Goal: Task Accomplishment & Management: Use online tool/utility

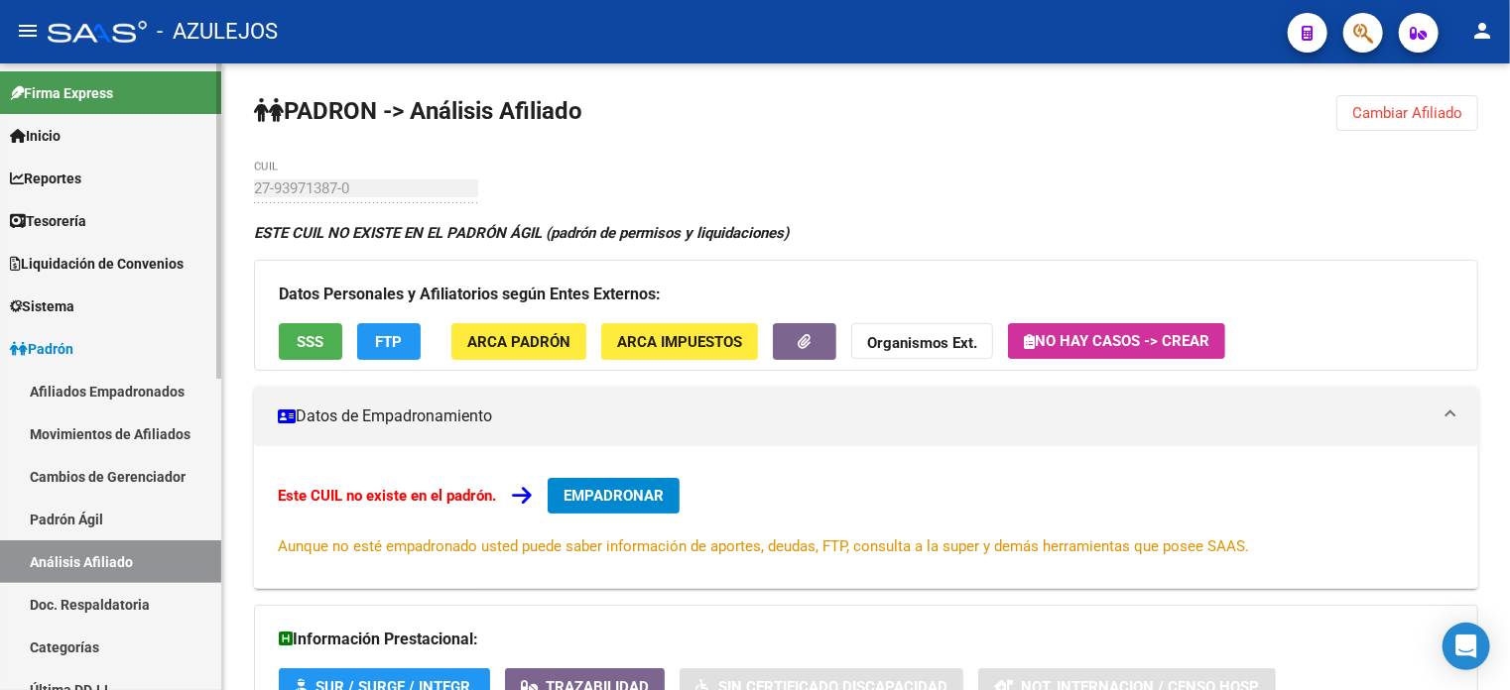
click at [102, 516] on link "Padrón Ágil" at bounding box center [110, 519] width 221 height 43
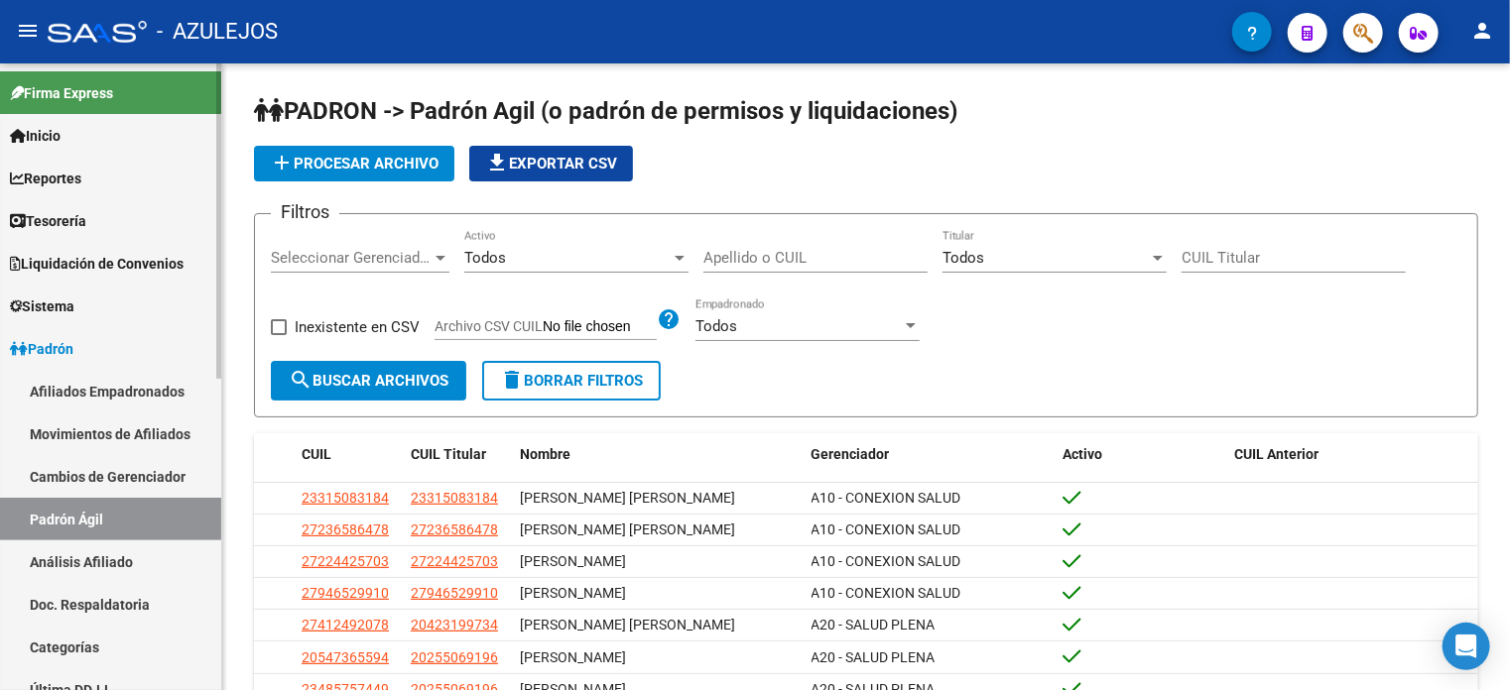
click at [121, 565] on link "Análisis Afiliado" at bounding box center [110, 562] width 221 height 43
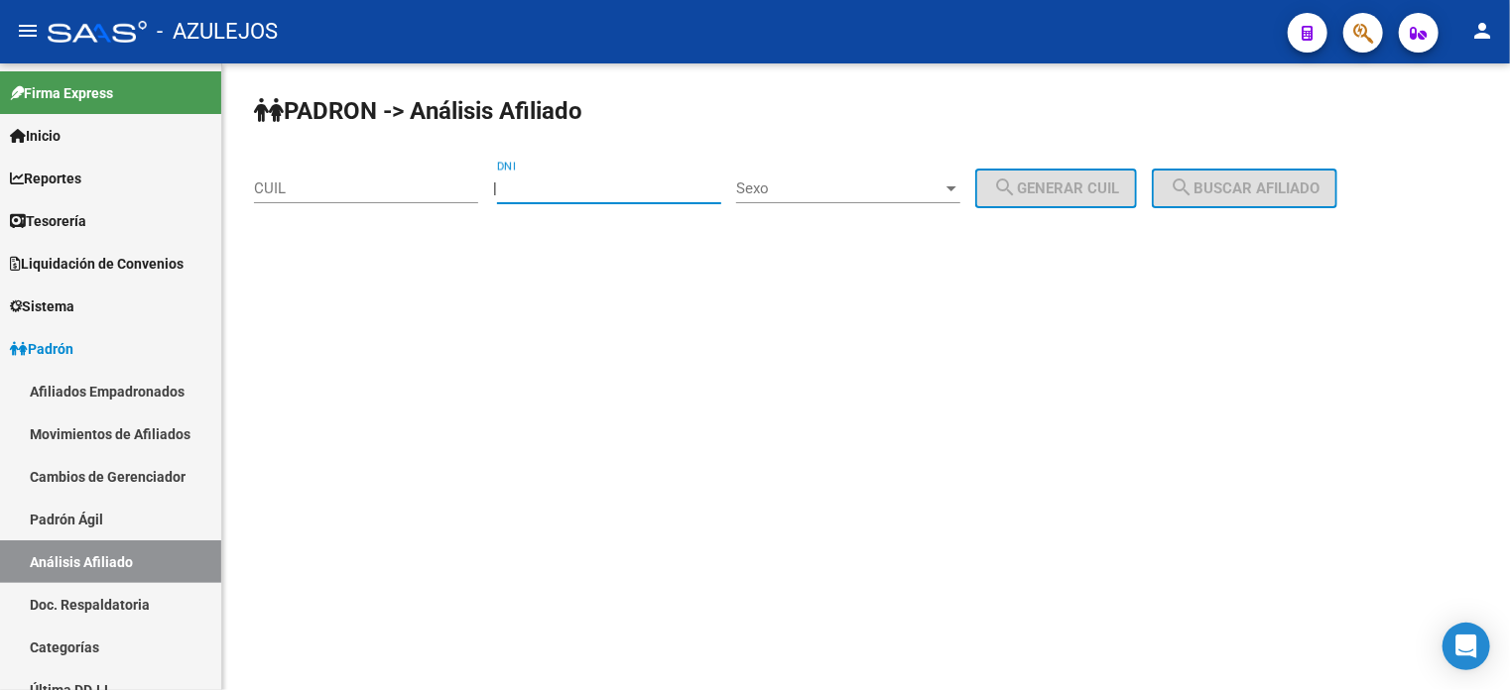
click at [659, 186] on input "DNI" at bounding box center [609, 189] width 224 height 18
type input "48364854"
click at [825, 177] on div "Sexo Sexo" at bounding box center [848, 182] width 224 height 43
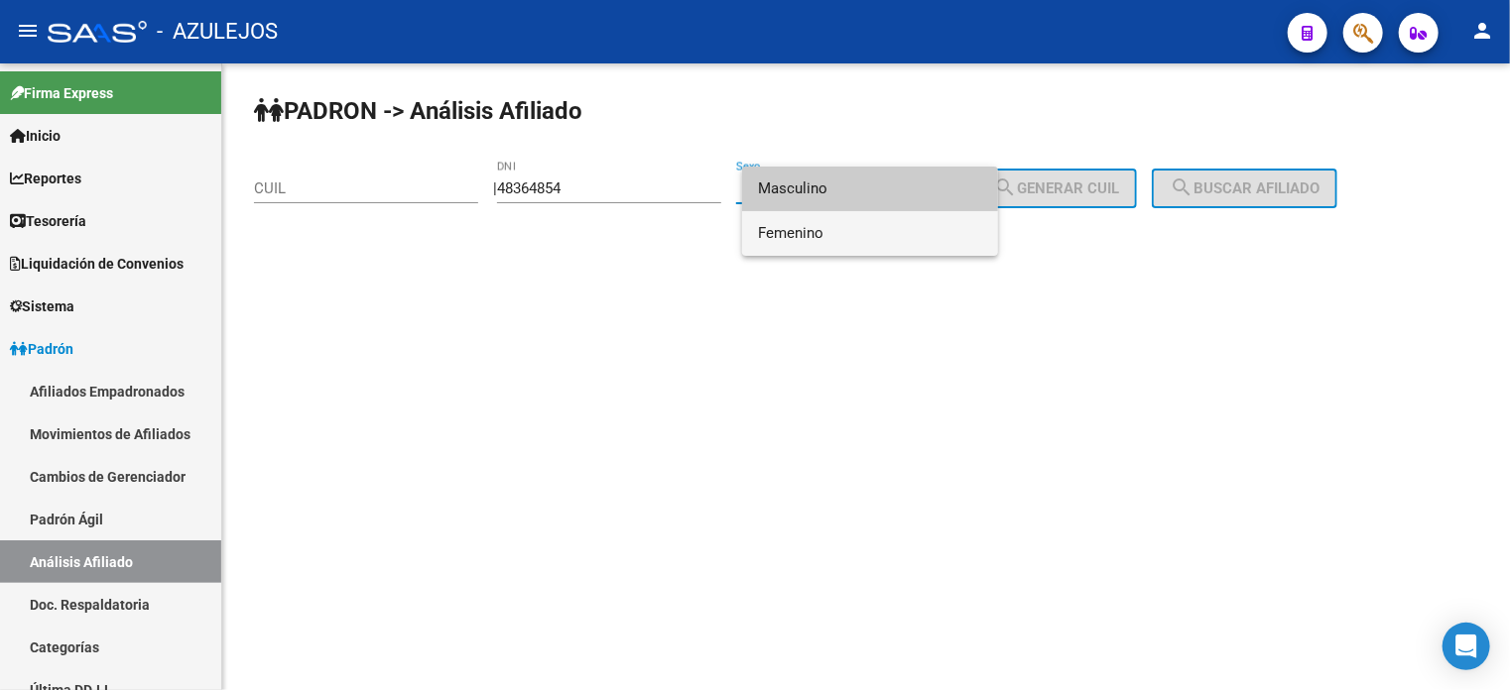
click at [826, 220] on span "Femenino" at bounding box center [870, 233] width 224 height 45
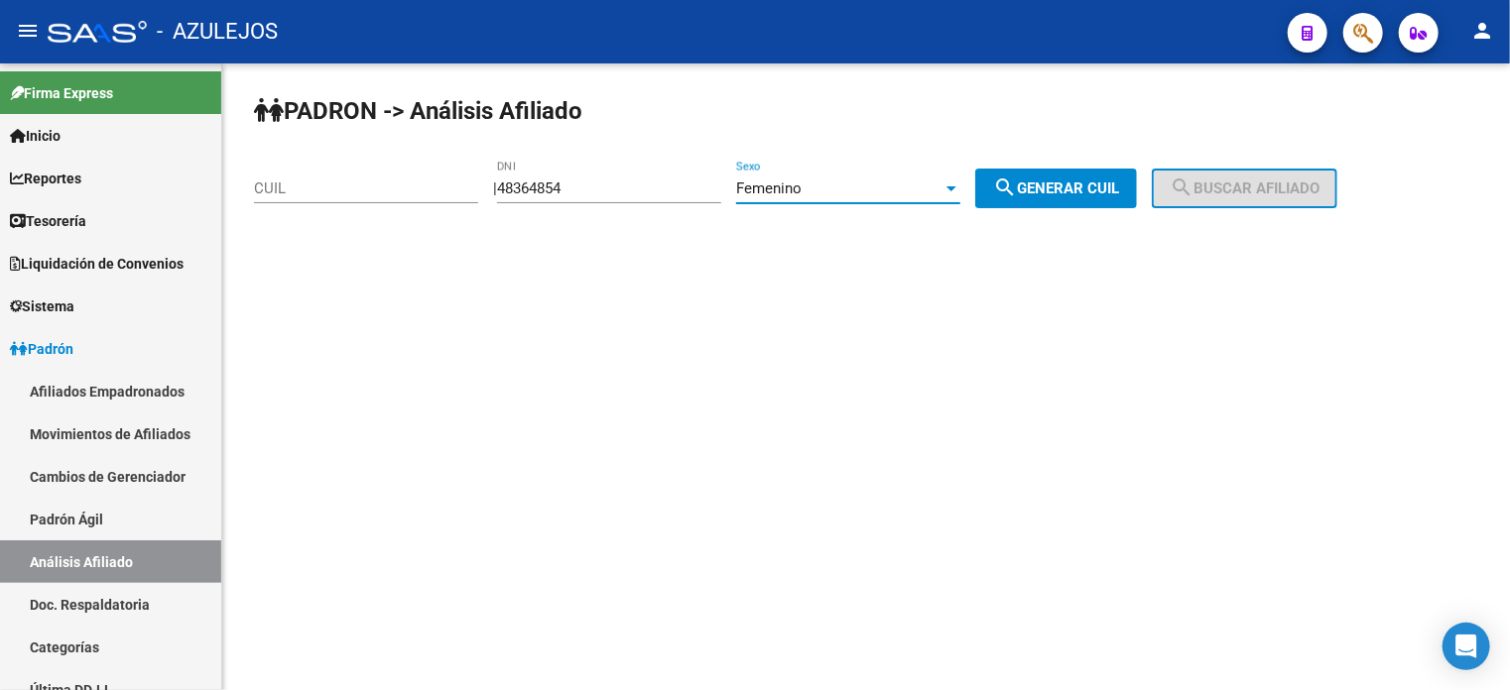
click at [1052, 177] on button "search Generar CUIL" at bounding box center [1056, 189] width 162 height 40
type input "27-48364854-0"
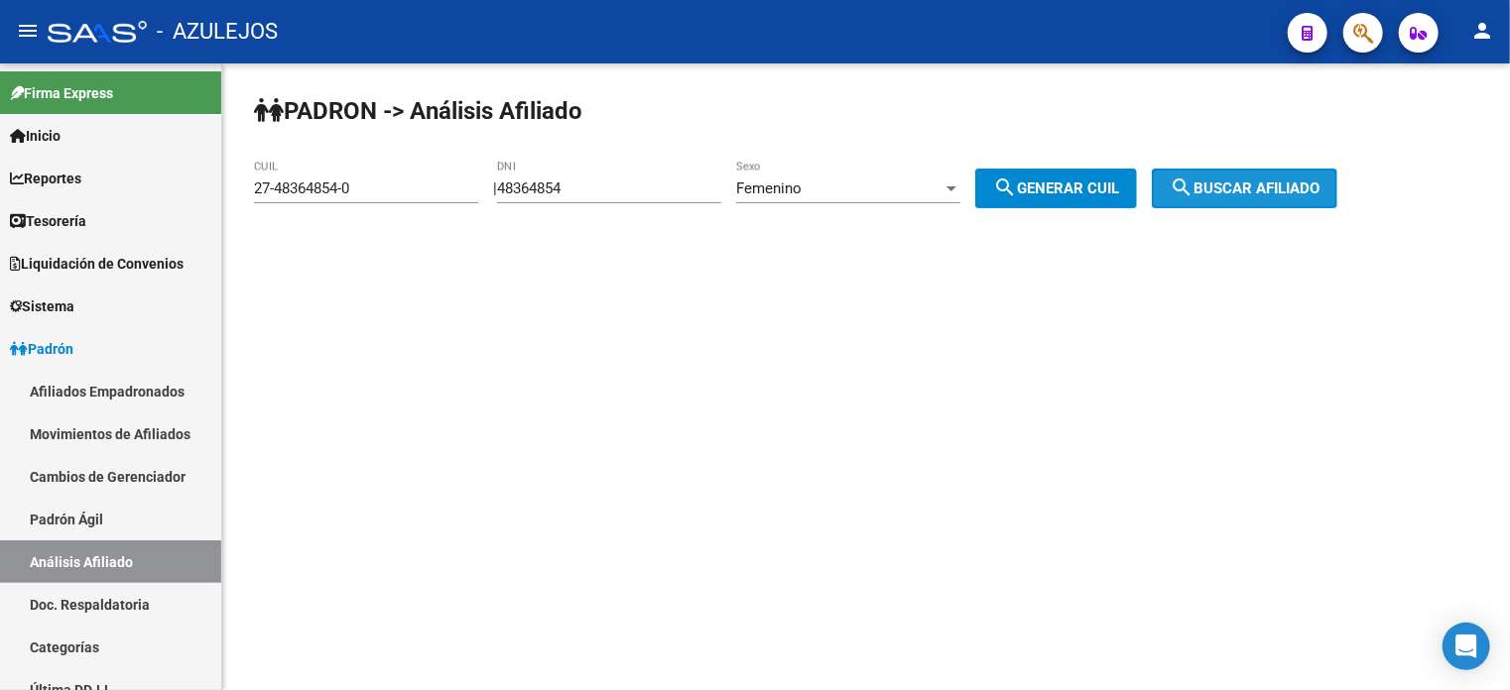
click at [1319, 180] on span "search Buscar afiliado" at bounding box center [1244, 189] width 150 height 18
